Goal: Task Accomplishment & Management: Manage account settings

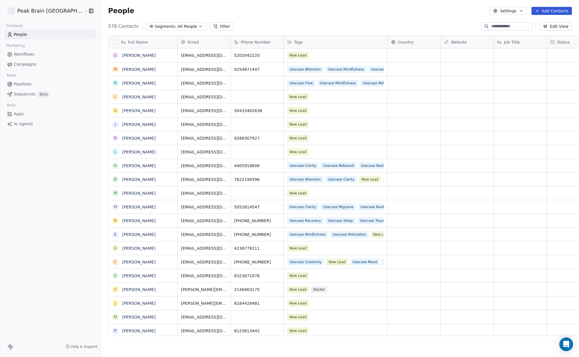
scroll to position [309, 496]
click at [48, 81] on link "Pipelines" at bounding box center [51, 83] width 92 height 9
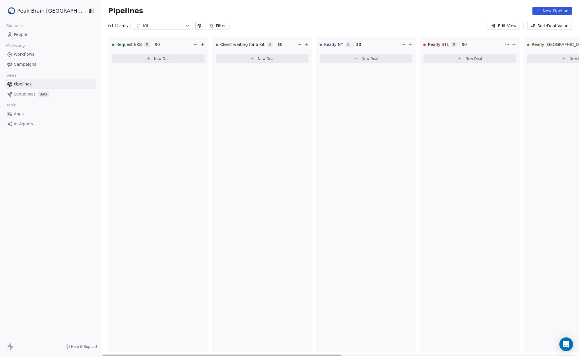
click at [130, 30] on div "Pipelines New Pipeline 61 Deals Kits Filter Edit View Sort: Deal Value Request …" at bounding box center [340, 178] width 478 height 357
click at [143, 25] on div "Kits" at bounding box center [163, 26] width 40 height 6
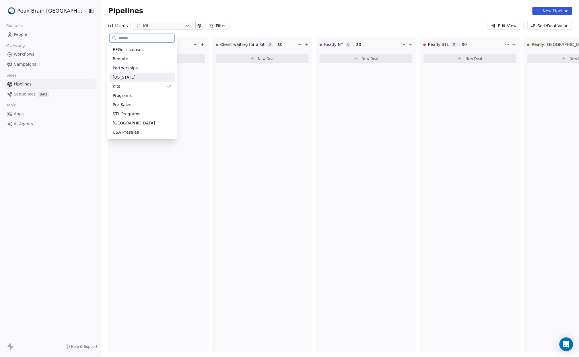
click at [131, 78] on div "[US_STATE]" at bounding box center [142, 77] width 59 height 6
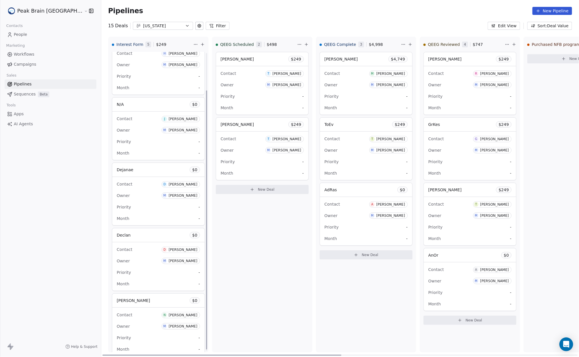
scroll to position [44, 0]
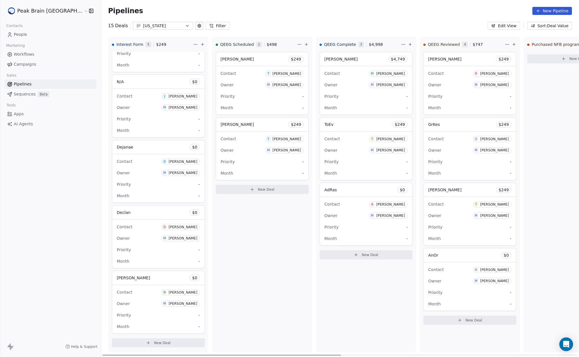
click at [156, 347] on button "New Deal" at bounding box center [158, 343] width 93 height 9
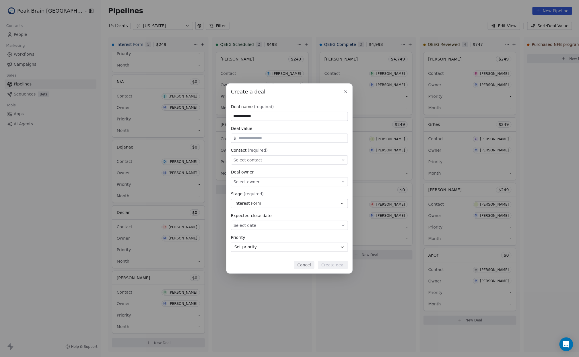
type input "**********"
click at [309, 262] on button "Cancel" at bounding box center [304, 265] width 20 height 8
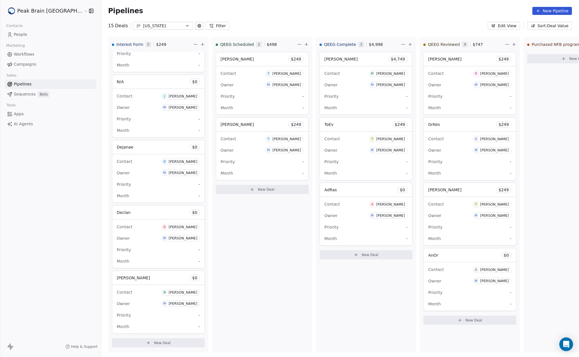
click at [27, 35] on link "People" at bounding box center [51, 34] width 92 height 9
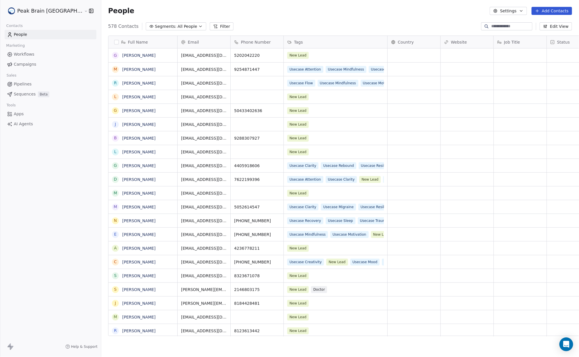
scroll to position [309, 496]
click at [539, 11] on icon at bounding box center [537, 11] width 5 height 5
click at [541, 19] on div "Create new contact" at bounding box center [545, 23] width 53 height 9
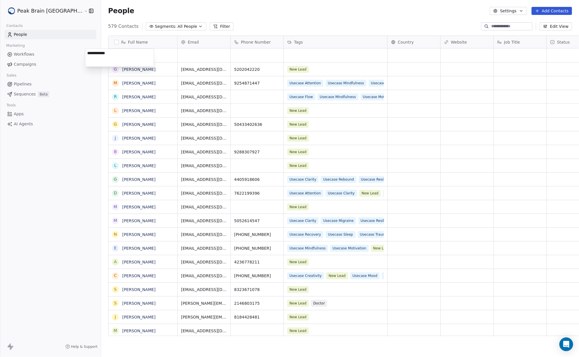
type textarea "**********"
click at [184, 57] on html "Peak Brain [GEOGRAPHIC_DATA] Contacts People Marketing Workflows Campaigns Sale…" at bounding box center [289, 178] width 579 height 357
click at [184, 57] on div "grid" at bounding box center [204, 55] width 53 height 14
click at [170, 57] on input "email" at bounding box center [180, 55] width 51 height 11
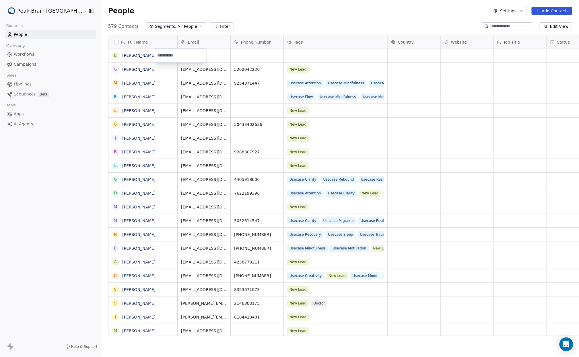
click at [170, 57] on input "email" at bounding box center [180, 55] width 51 height 11
paste input "**********"
type input "**********"
click at [231, 57] on html "Peak Brain [GEOGRAPHIC_DATA] Contacts People Marketing Workflows Campaigns Sale…" at bounding box center [289, 178] width 579 height 357
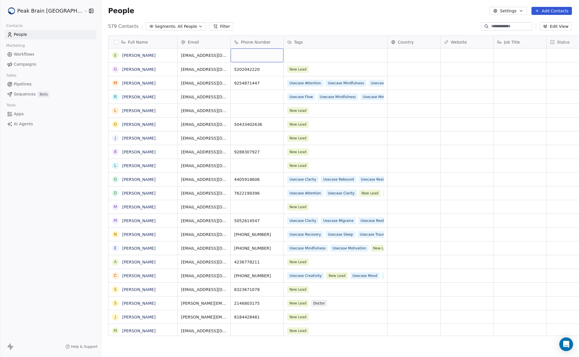
click at [231, 54] on div "grid" at bounding box center [257, 55] width 53 height 14
click at [240, 54] on input at bounding box center [233, 55] width 51 height 11
paste input "**********"
type input "**********"
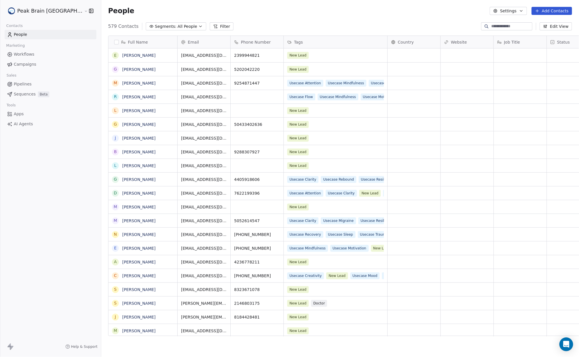
click at [24, 82] on span "Pipelines" at bounding box center [23, 84] width 18 height 6
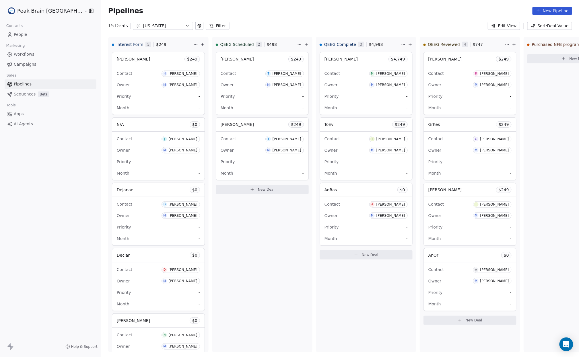
click at [26, 36] on span "People" at bounding box center [20, 35] width 13 height 6
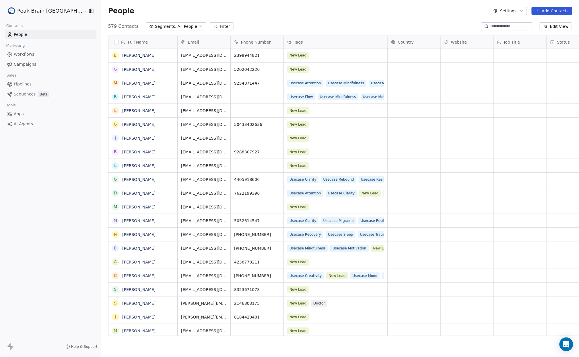
scroll to position [309, 496]
click at [25, 79] on link "Pipelines" at bounding box center [51, 83] width 92 height 9
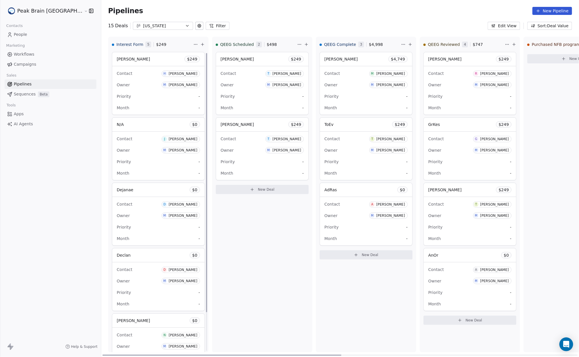
scroll to position [44, 0]
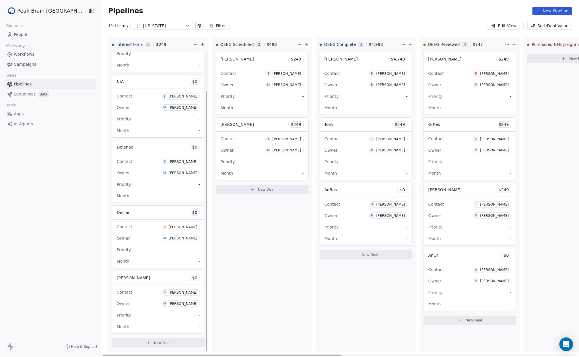
click at [134, 347] on button "New Deal" at bounding box center [158, 343] width 93 height 9
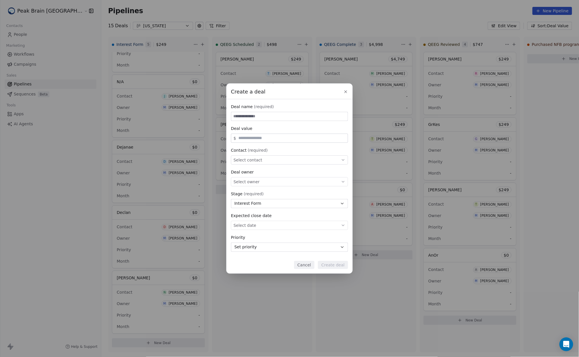
click at [287, 118] on input at bounding box center [289, 116] width 116 height 9
type input "**********"
click at [302, 161] on div "Select contact" at bounding box center [289, 160] width 117 height 9
click at [278, 141] on div "**********" at bounding box center [289, 179] width 579 height 190
click at [277, 139] on input "text" at bounding box center [291, 138] width 109 height 4
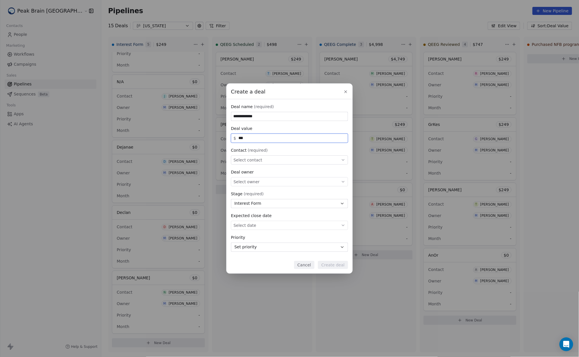
type input "***"
click at [288, 163] on div "Select contact" at bounding box center [289, 160] width 117 height 9
type input "******"
click at [294, 183] on div "E [PERSON_NAME]" at bounding box center [289, 186] width 104 height 6
click at [294, 178] on div "Select owner" at bounding box center [289, 181] width 117 height 9
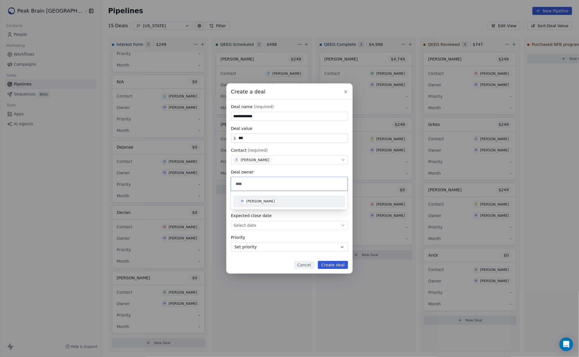
type input "****"
click at [296, 197] on div "M [PERSON_NAME]" at bounding box center [289, 201] width 107 height 9
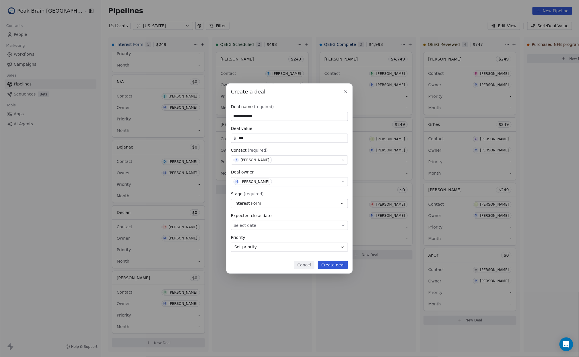
click at [332, 262] on button "Create deal" at bounding box center [333, 265] width 30 height 8
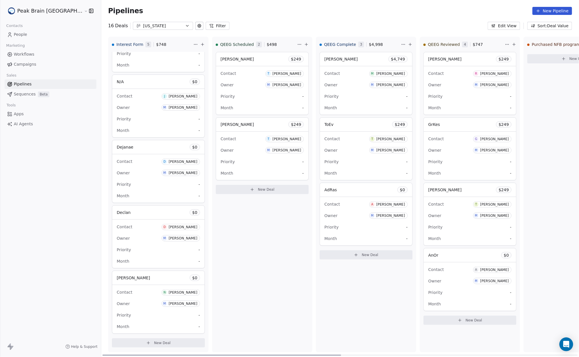
scroll to position [0, 0]
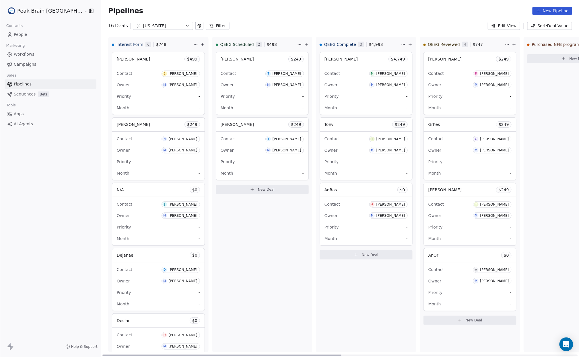
click at [117, 70] on div "Contact E Elijah Joyce" at bounding box center [158, 73] width 83 height 9
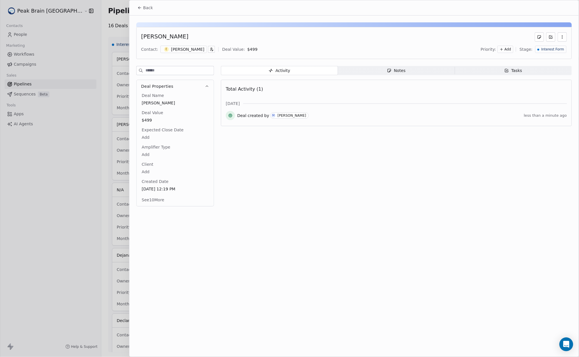
click at [364, 79] on div "Activity Activity Notes Notes Tasks Tasks Total Activity (1) Aug 2025 Deal crea…" at bounding box center [396, 138] width 351 height 144
click at [366, 74] on span "Notes Notes" at bounding box center [396, 70] width 117 height 9
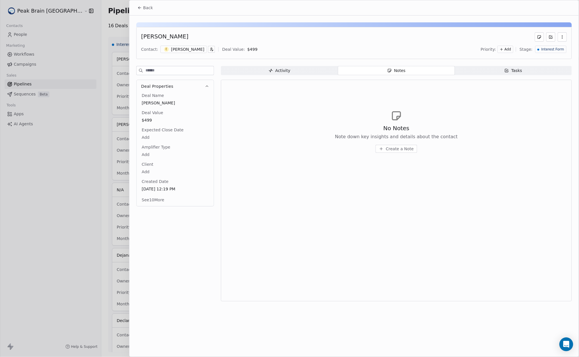
click at [395, 150] on span "Create a Note" at bounding box center [400, 149] width 28 height 6
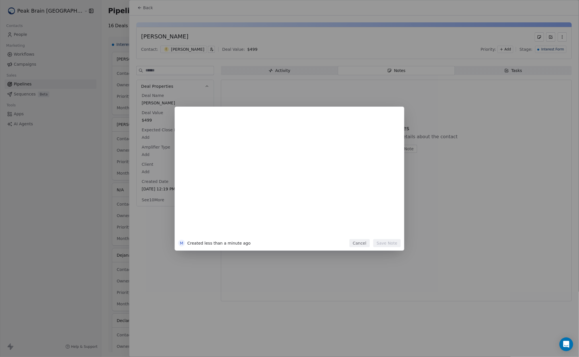
click at [348, 154] on div at bounding box center [298, 176] width 196 height 122
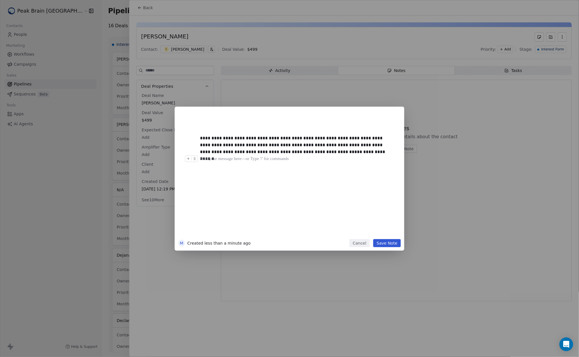
click at [386, 247] on button "Save Note" at bounding box center [387, 243] width 28 height 8
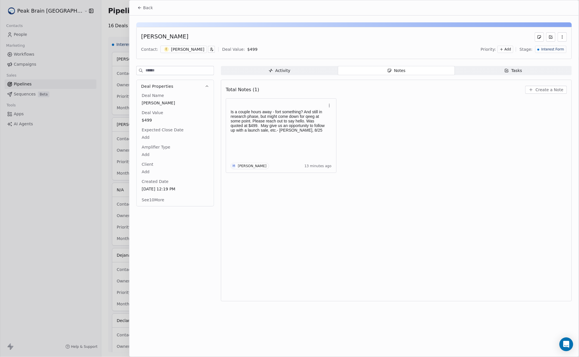
click at [366, 152] on div "Is a couple hours away - fort something? And still in research phase, but might…" at bounding box center [396, 135] width 341 height 75
click at [300, 141] on div "Is a couple hours away - fort something? And still in research phase, but might…" at bounding box center [281, 135] width 101 height 67
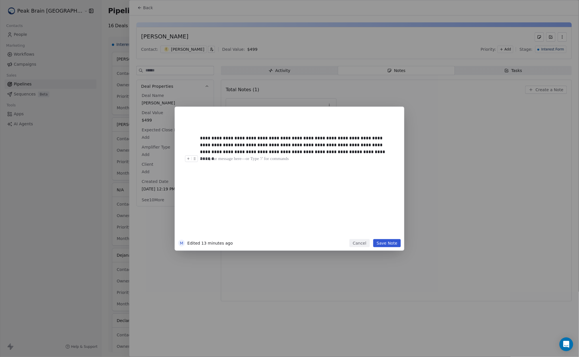
click at [348, 158] on div at bounding box center [298, 159] width 196 height 7
click at [392, 239] on div "**********" at bounding box center [289, 174] width 223 height 129
click at [392, 245] on button "Save Note" at bounding box center [387, 243] width 28 height 8
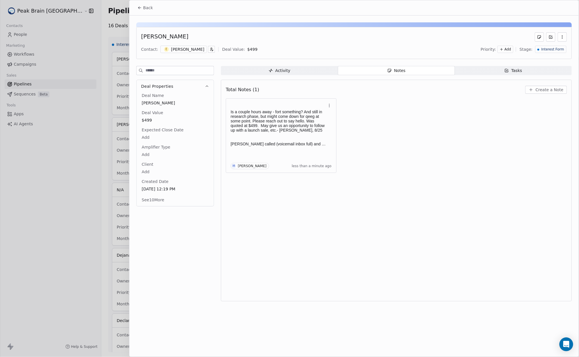
click at [146, 12] on button "Back" at bounding box center [145, 8] width 22 height 10
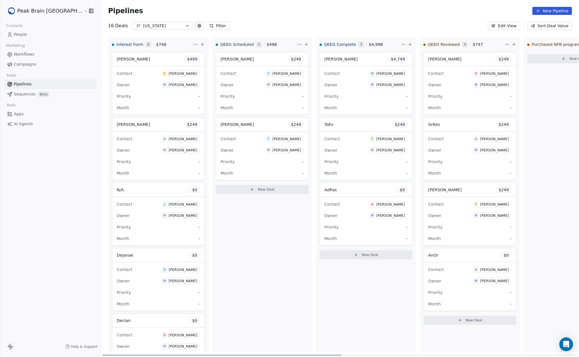
click at [121, 166] on div "Priority -" at bounding box center [158, 161] width 83 height 9
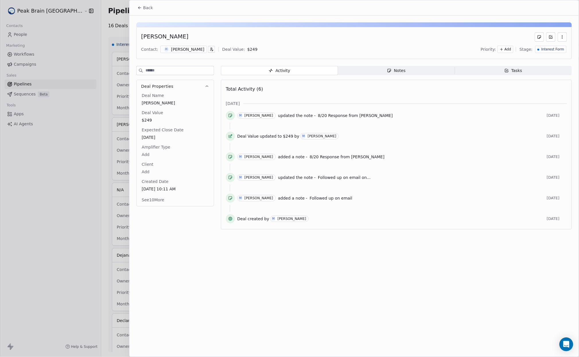
click at [372, 70] on span "Notes Notes" at bounding box center [396, 70] width 117 height 9
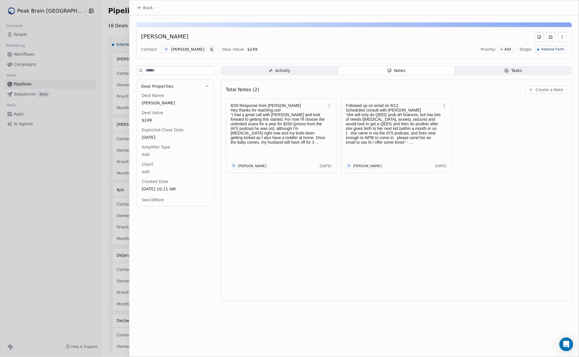
click at [154, 5] on button "Back" at bounding box center [145, 8] width 22 height 10
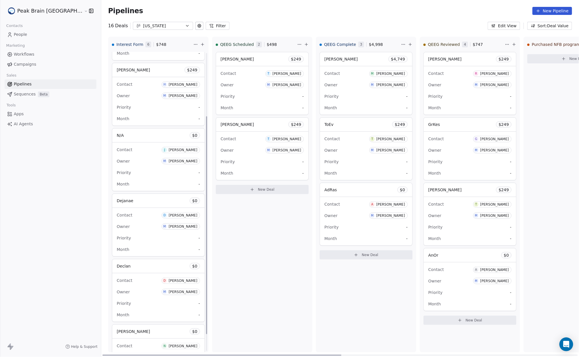
scroll to position [110, 0]
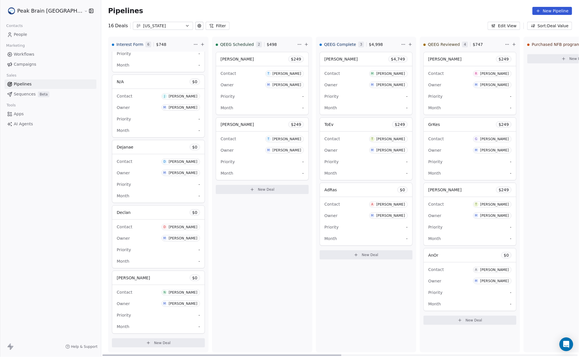
click at [127, 86] on div "N/A $ 0" at bounding box center [158, 82] width 92 height 14
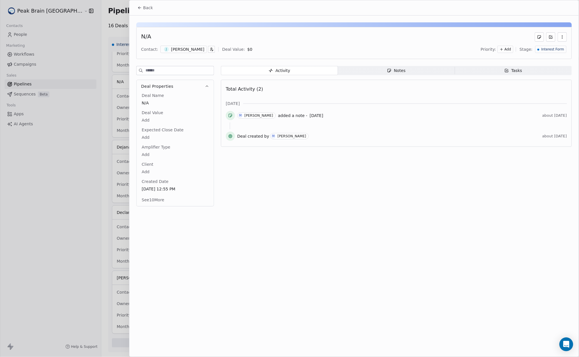
click at [384, 70] on span "Notes Notes" at bounding box center [396, 70] width 117 height 9
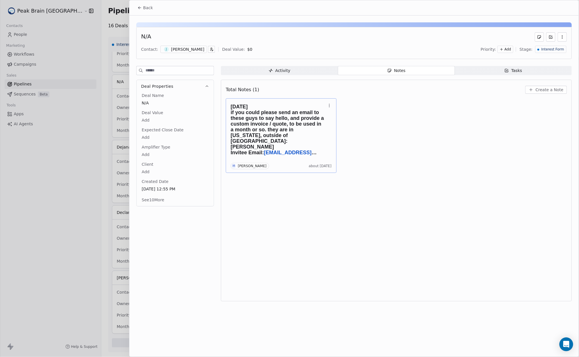
click at [294, 119] on span "if you could please send an email to these guys to say hello, and provide a cus…" at bounding box center [278, 130] width 95 height 40
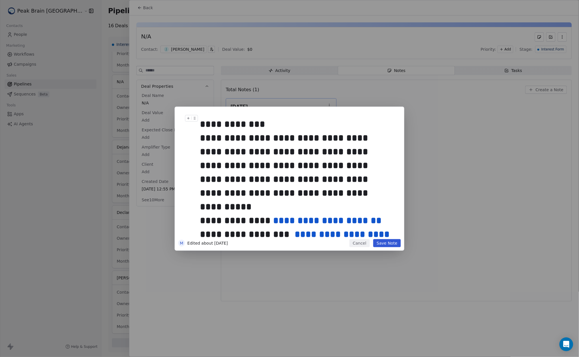
click at [365, 83] on div "**********" at bounding box center [289, 178] width 579 height 357
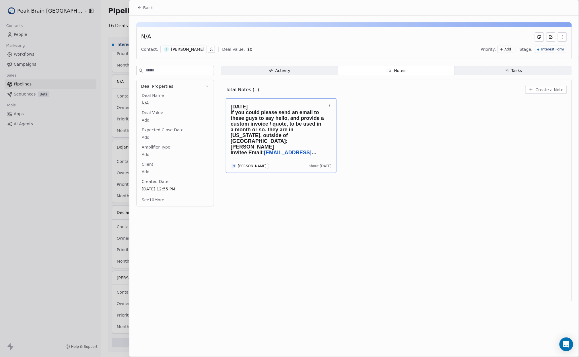
click at [147, 9] on span "Back" at bounding box center [148, 8] width 10 height 6
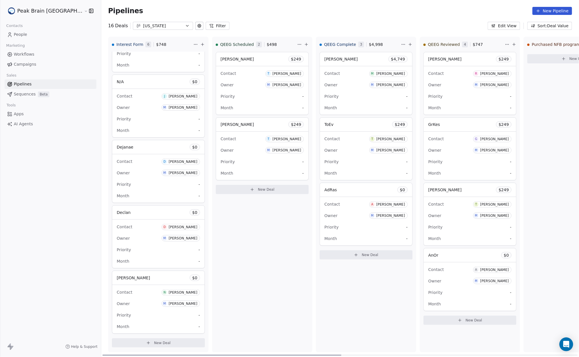
click at [133, 217] on div "Declan $ 0" at bounding box center [158, 213] width 92 height 14
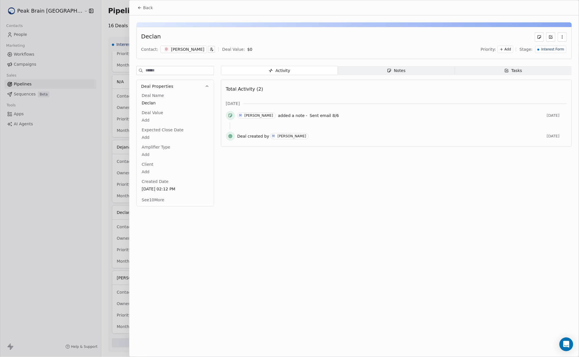
click at [404, 72] on div "Notes" at bounding box center [396, 71] width 18 height 6
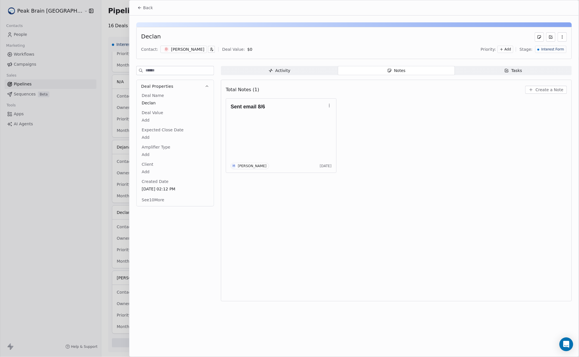
click at [192, 52] on div "[PERSON_NAME]" at bounding box center [187, 49] width 33 height 6
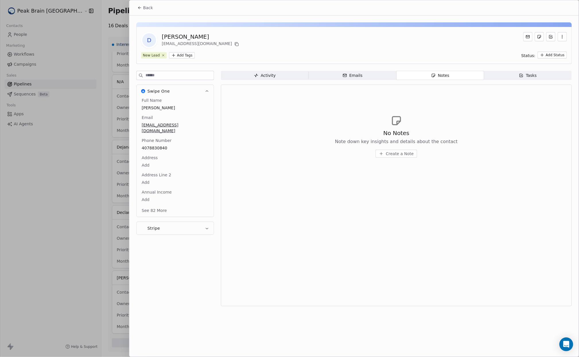
click at [284, 77] on span "Activity Activity" at bounding box center [265, 75] width 88 height 9
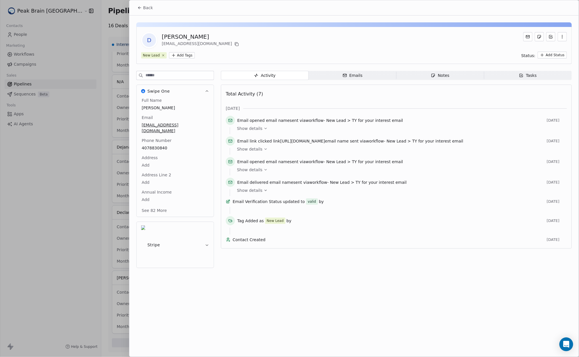
click at [412, 73] on span "Notes Notes" at bounding box center [441, 75] width 88 height 9
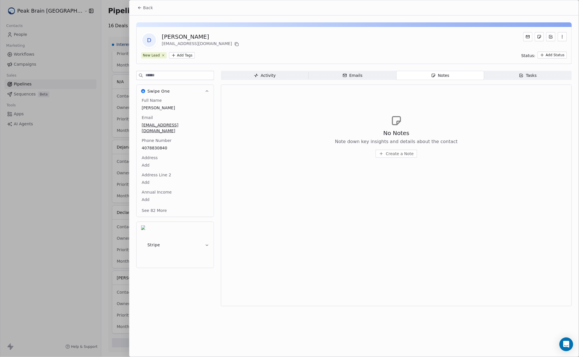
click at [153, 3] on button "Back" at bounding box center [145, 8] width 22 height 10
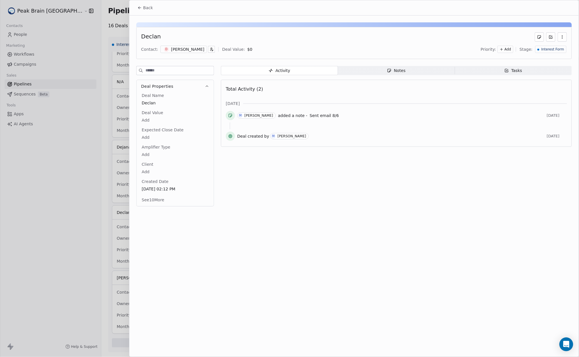
click at [396, 73] on div "Notes" at bounding box center [396, 71] width 18 height 6
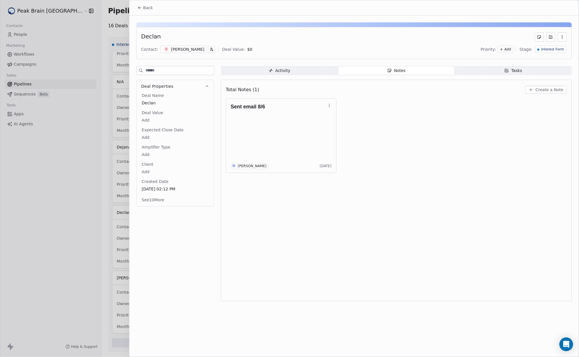
click at [288, 205] on div "Total Notes (1) Create a Note Sent email 8/6 M Madeleine McCann 19 days ago" at bounding box center [396, 191] width 341 height 214
click at [551, 96] on div "Total Notes (1) Create a Note" at bounding box center [396, 90] width 341 height 13
click at [551, 92] on span "Create a Note" at bounding box center [550, 90] width 28 height 6
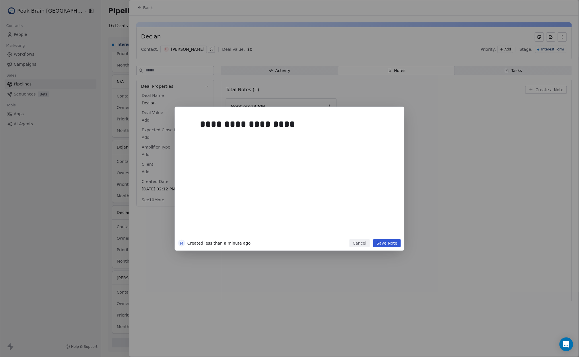
click at [387, 245] on button "Save Note" at bounding box center [387, 243] width 28 height 8
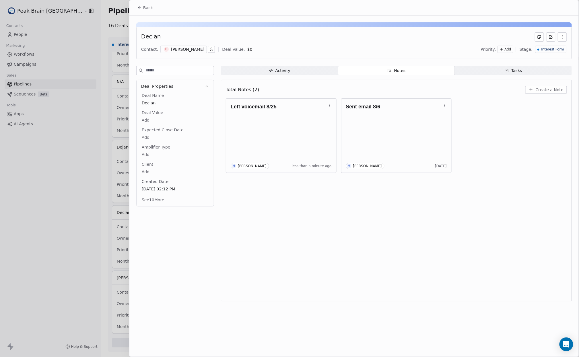
click at [147, 7] on span "Back" at bounding box center [148, 8] width 10 height 6
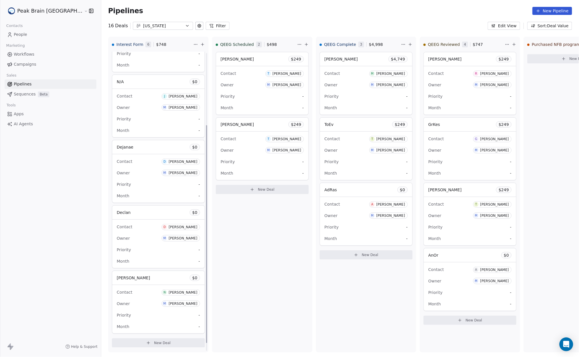
scroll to position [75, 0]
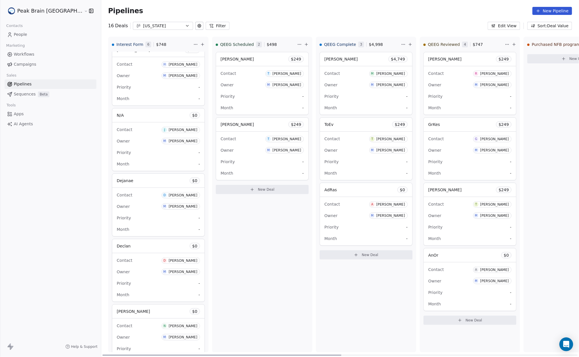
click at [112, 183] on div "Dejanae $ 0" at bounding box center [158, 181] width 92 height 14
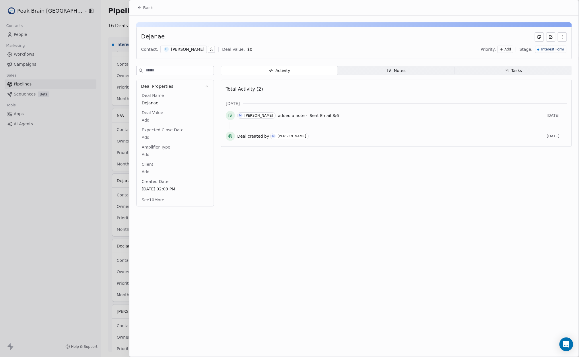
click at [390, 72] on icon "button" at bounding box center [389, 70] width 5 height 5
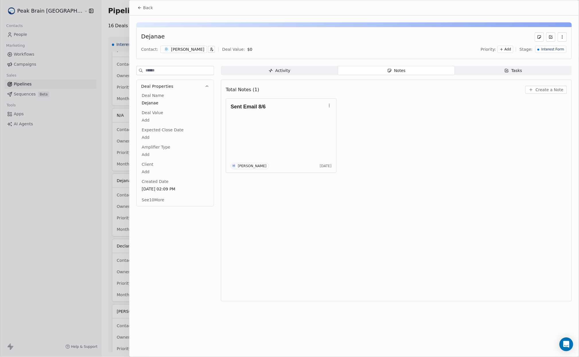
click at [201, 49] on div "[PERSON_NAME]" at bounding box center [187, 49] width 33 height 6
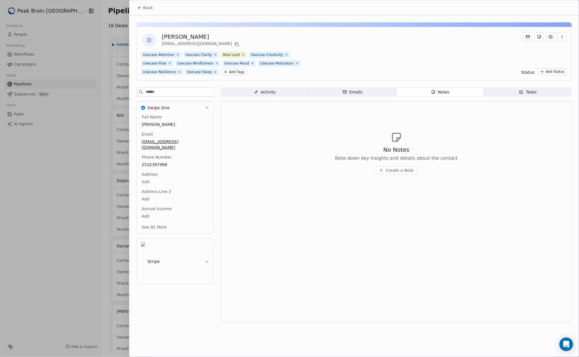
click at [148, 9] on span "Back" at bounding box center [148, 8] width 10 height 6
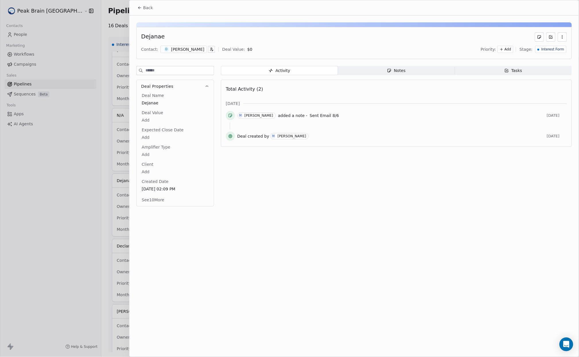
click at [423, 67] on span "Notes Notes" at bounding box center [396, 70] width 117 height 9
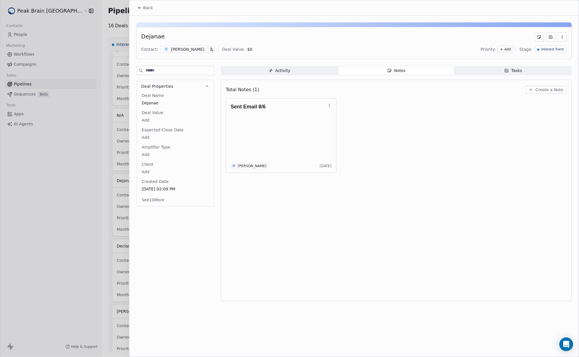
click at [531, 100] on div "Sent Email 8/6 M Madeleine McCann 19 days ago" at bounding box center [396, 135] width 341 height 75
click at [533, 92] on icon "button" at bounding box center [531, 90] width 5 height 5
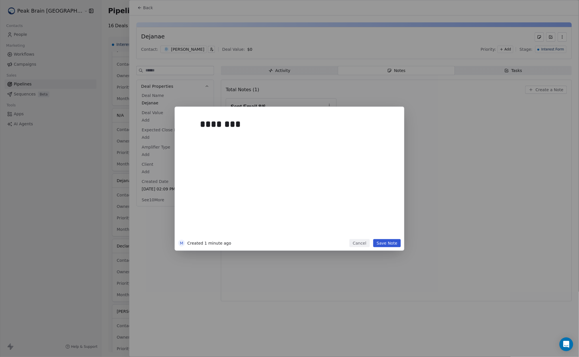
click at [381, 246] on button "Save Note" at bounding box center [387, 243] width 28 height 8
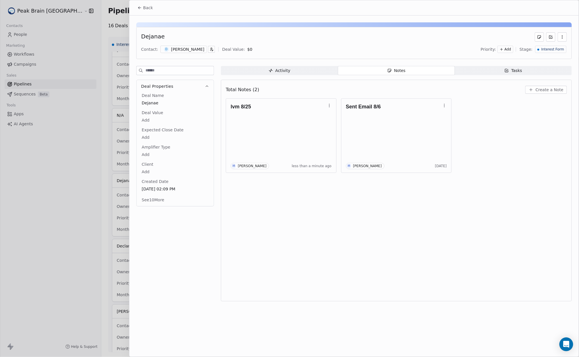
click at [147, 13] on div "Back" at bounding box center [353, 7] width 449 height 15
click at [144, 8] on span "Back" at bounding box center [148, 8] width 10 height 6
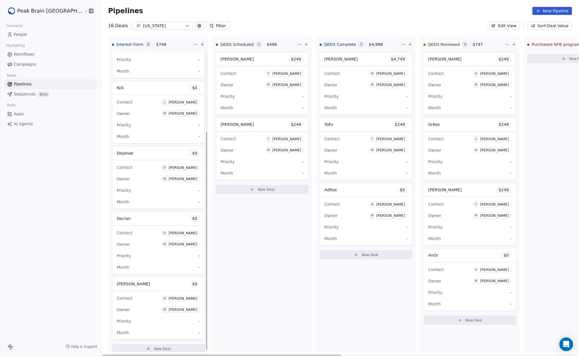
scroll to position [110, 0]
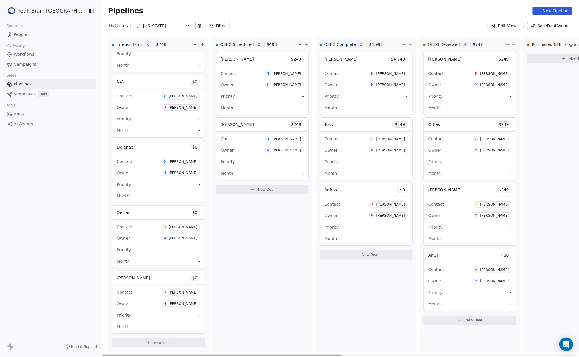
click at [133, 283] on div "Nilani Trent $ 0" at bounding box center [158, 278] width 92 height 14
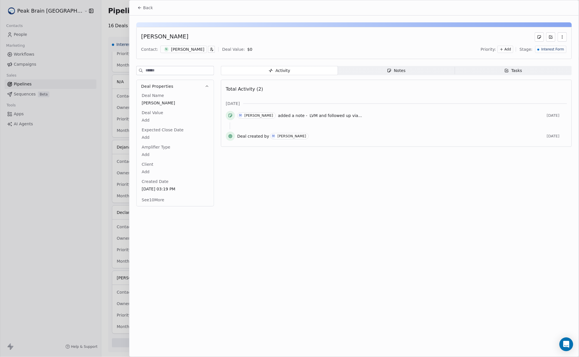
click at [361, 72] on span "Notes Notes" at bounding box center [396, 70] width 117 height 9
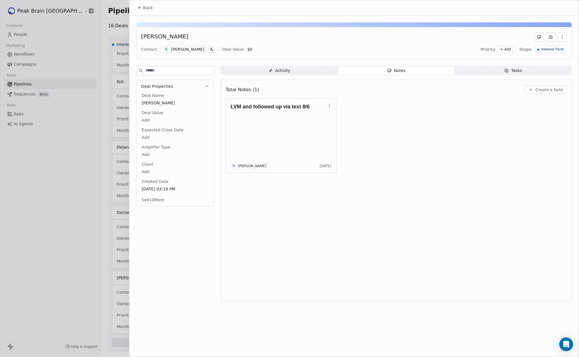
click at [144, 7] on span "Back" at bounding box center [148, 8] width 10 height 6
